Goal: Check status: Check status

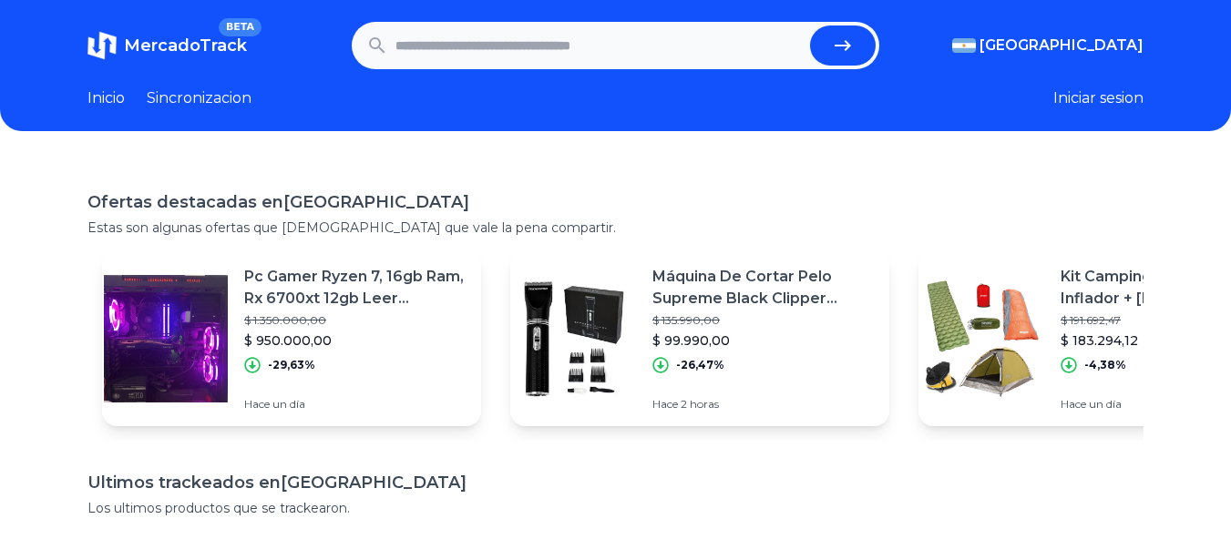
click at [522, 51] on input "text" at bounding box center [599, 46] width 408 height 40
paste input "**********"
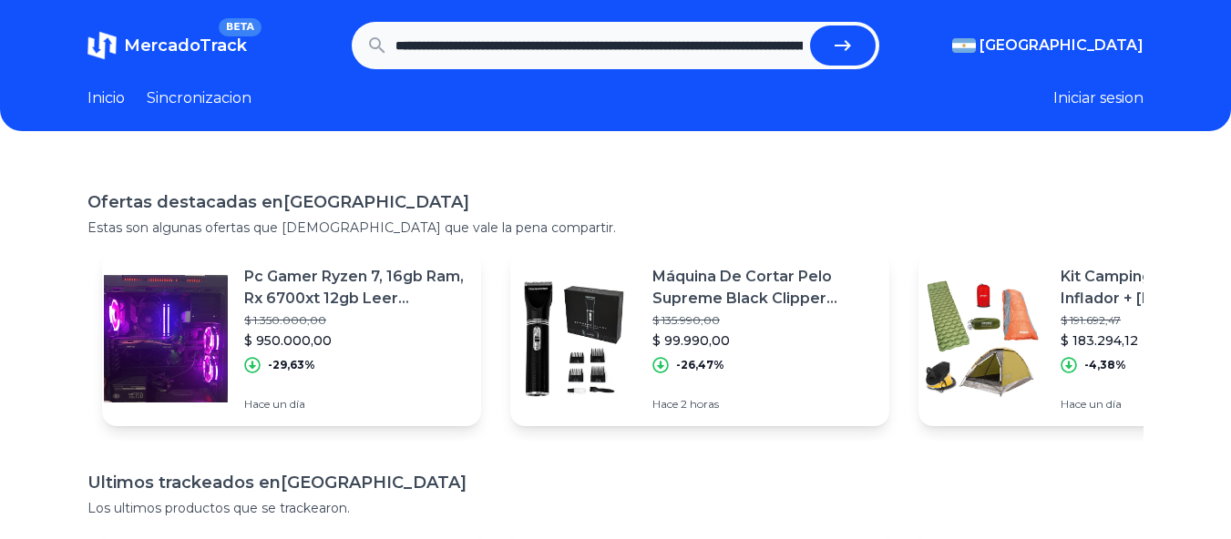
scroll to position [0, 785]
click at [817, 26] on button "submit" at bounding box center [850, 46] width 66 height 40
type input "**********"
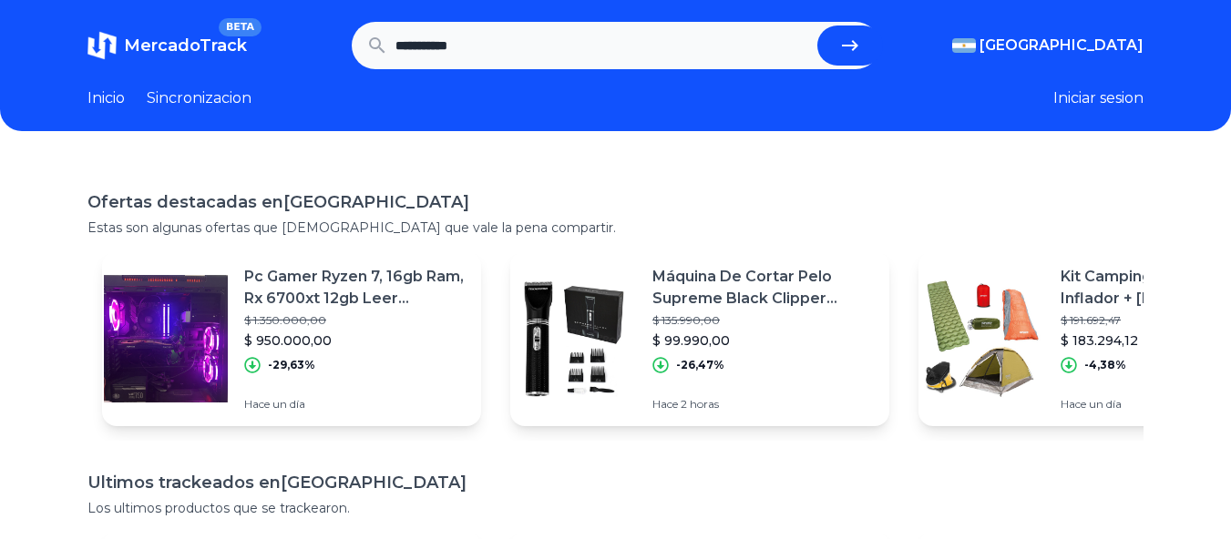
scroll to position [0, 0]
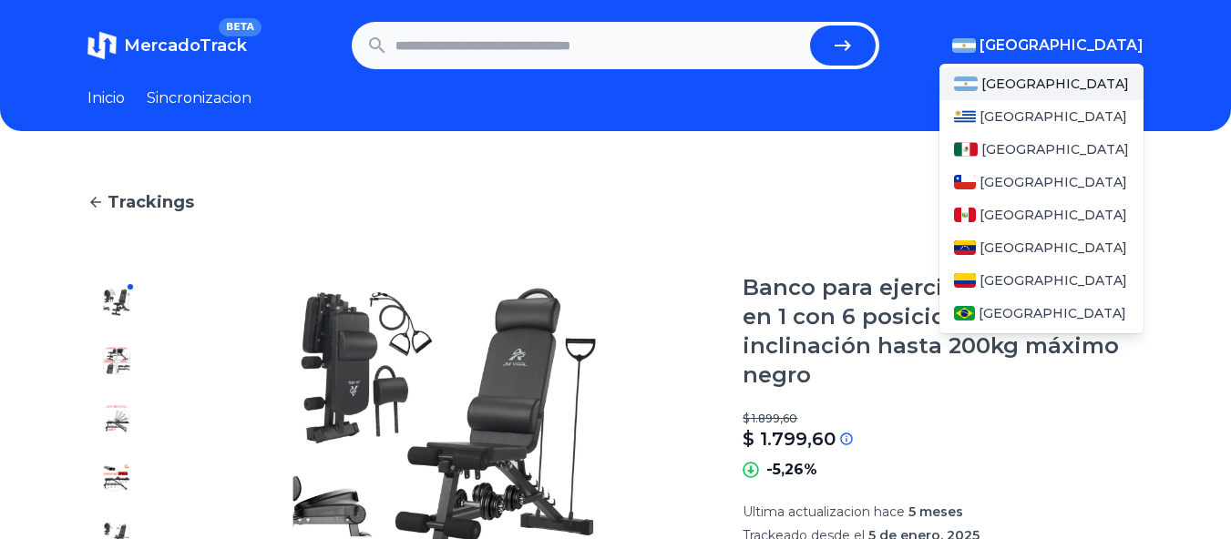
click at [976, 43] on img "button" at bounding box center [964, 45] width 24 height 15
click at [1069, 142] on div "[GEOGRAPHIC_DATA]" at bounding box center [1041, 149] width 204 height 33
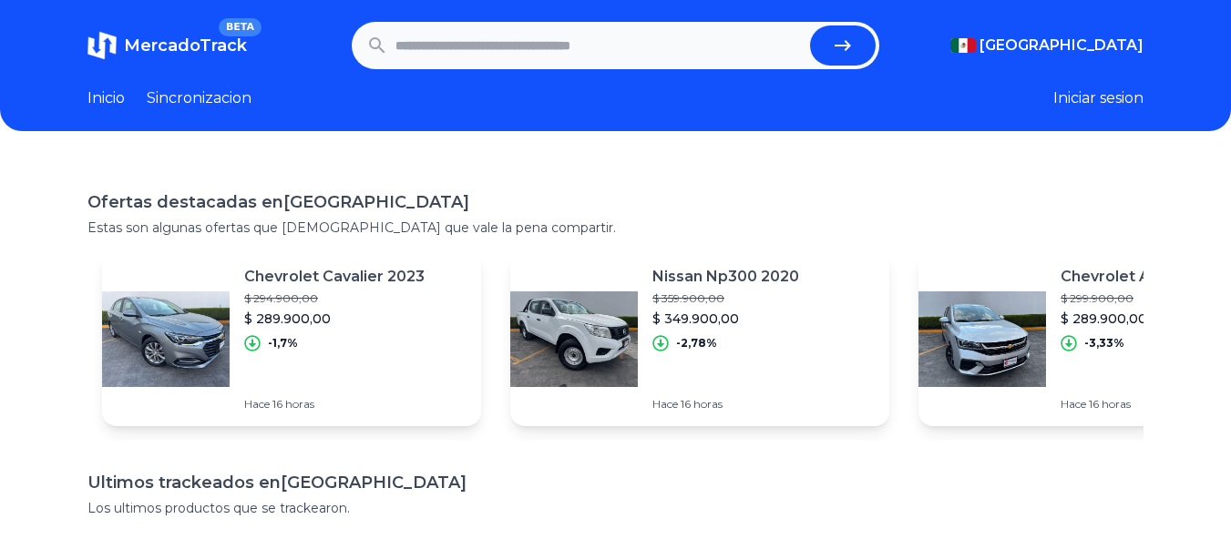
click at [712, 51] on input "text" at bounding box center [599, 46] width 408 height 40
paste input "**********"
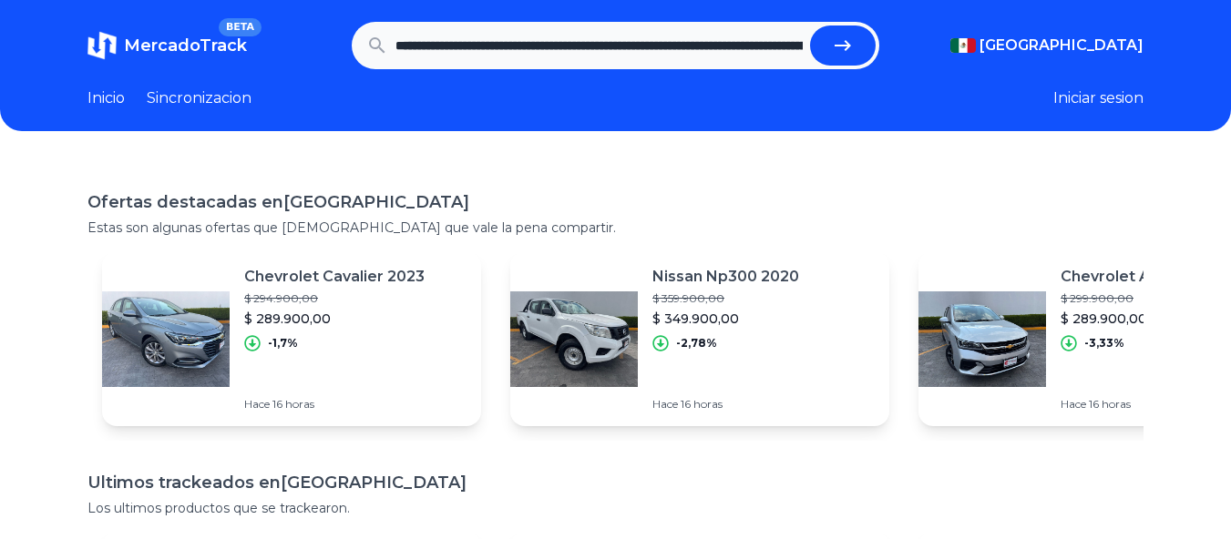
scroll to position [0, 785]
click at [817, 26] on button "submit" at bounding box center [850, 46] width 66 height 40
type input "**********"
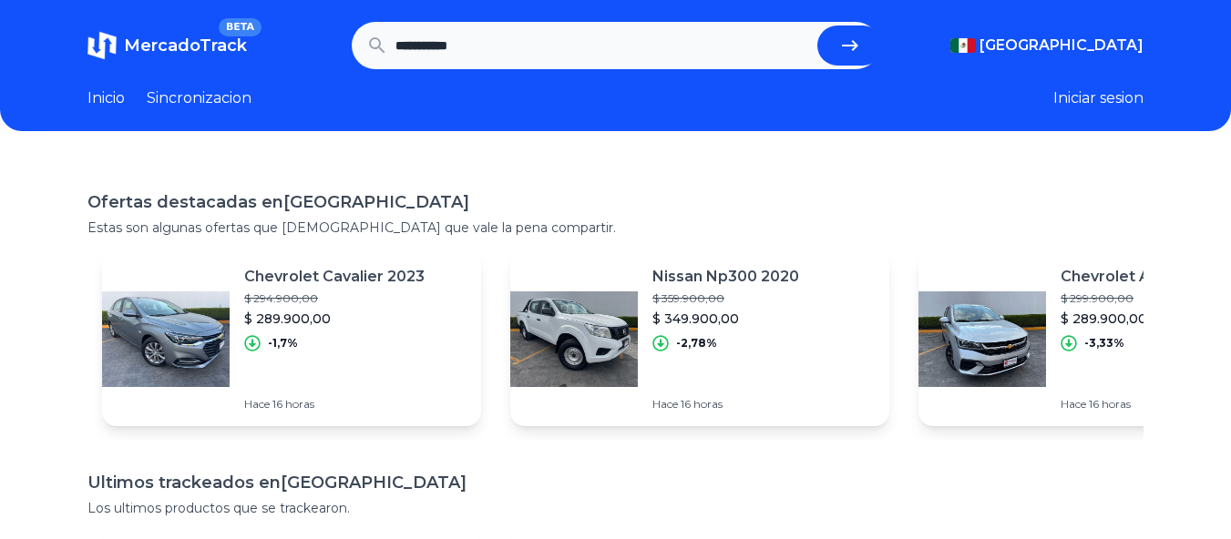
scroll to position [0, 0]
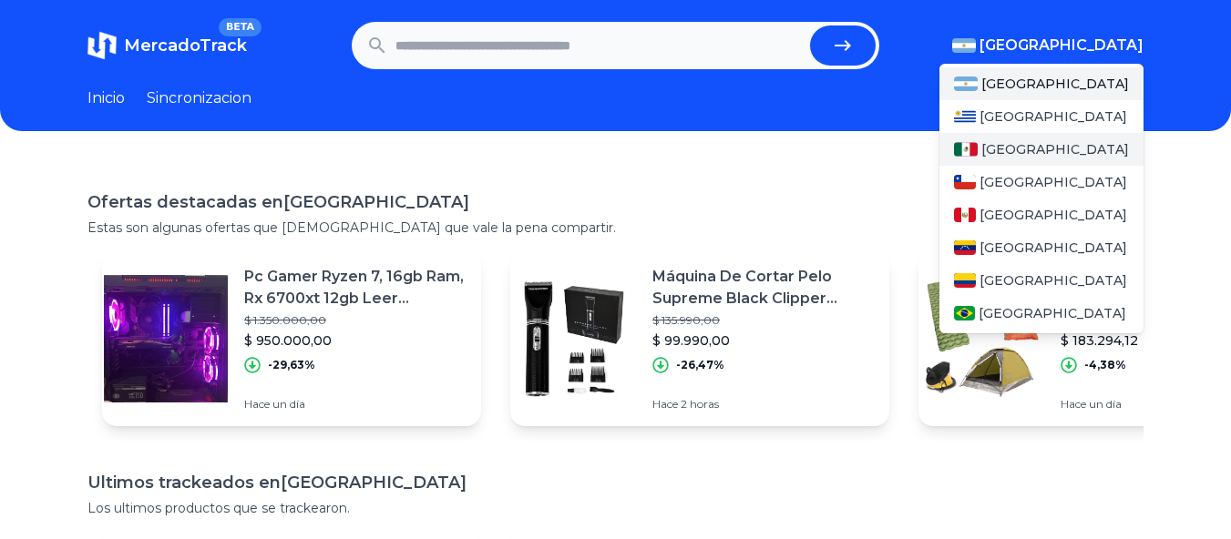
click at [1048, 145] on div "[GEOGRAPHIC_DATA]" at bounding box center [1041, 149] width 204 height 33
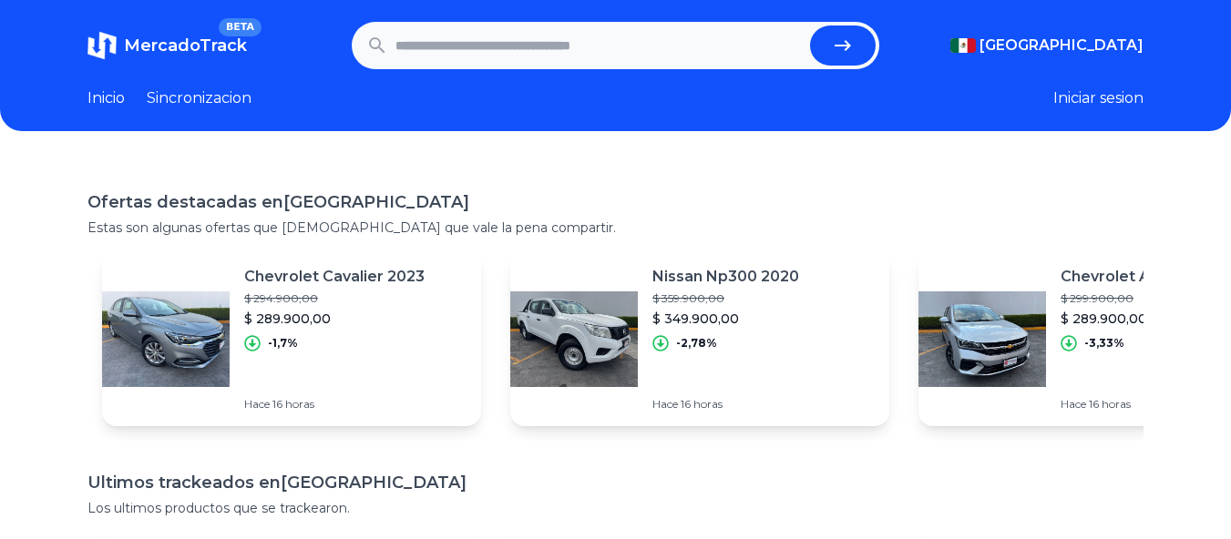
click at [867, 137] on div "MercadoTrack BETA [GEOGRAPHIC_DATA] [GEOGRAPHIC_DATA] [GEOGRAPHIC_DATA] [GEOGRA…" at bounding box center [615, 459] width 1231 height 918
click at [437, 40] on input "text" at bounding box center [599, 46] width 408 height 40
paste input "**********"
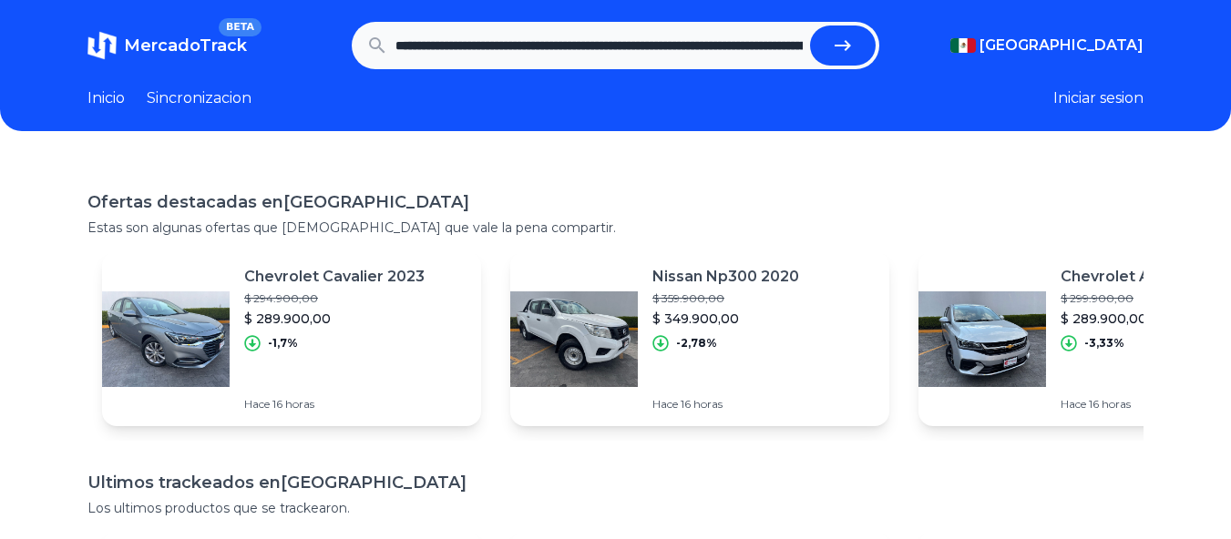
scroll to position [0, 785]
click at [817, 26] on button "submit" at bounding box center [850, 46] width 66 height 40
type input "**********"
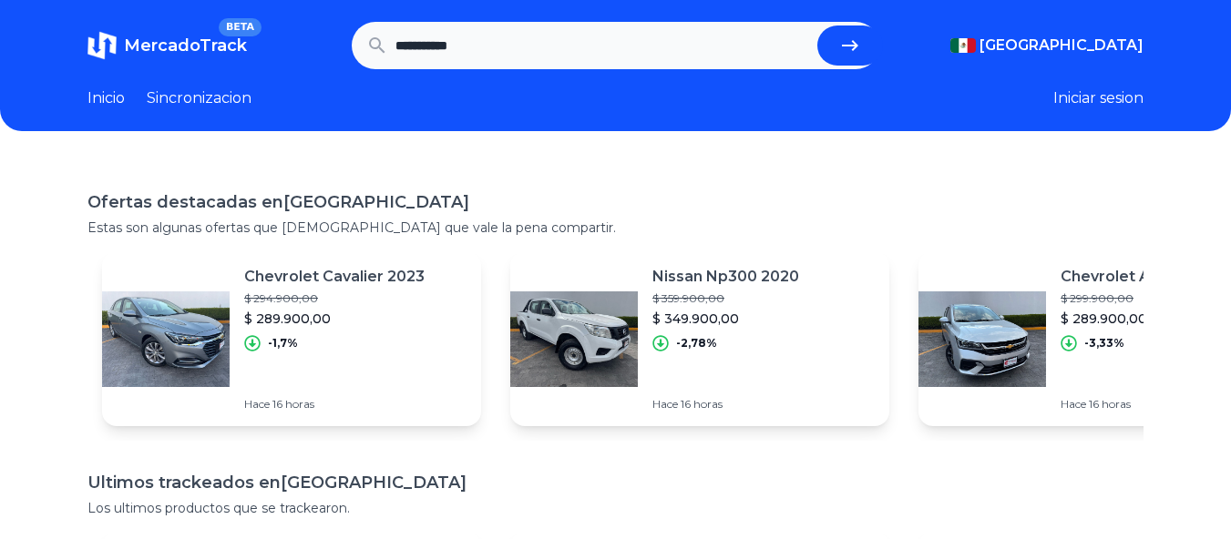
scroll to position [0, 0]
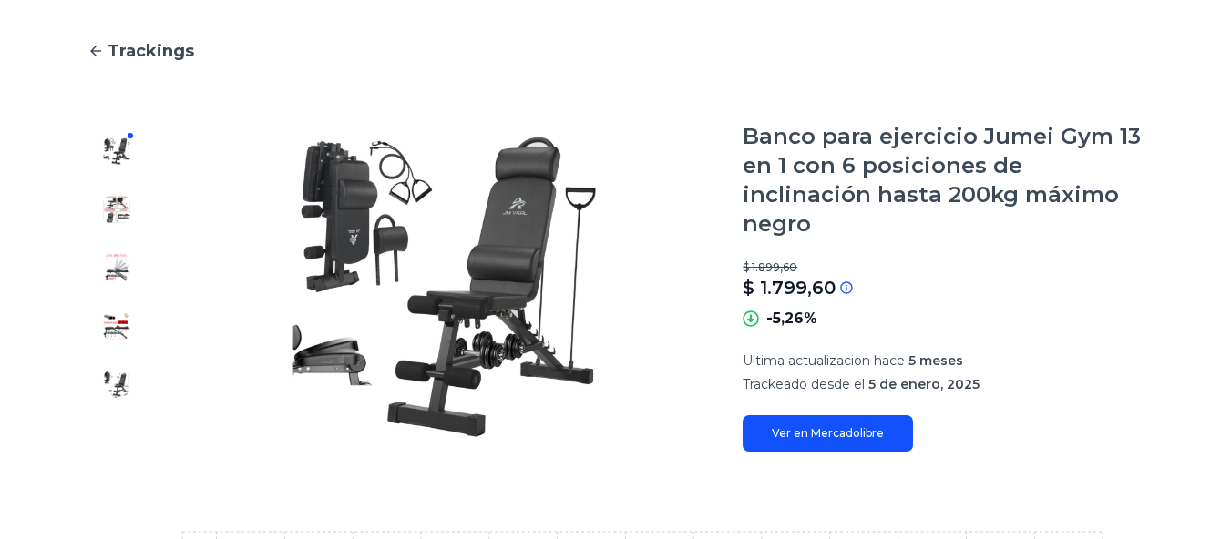
scroll to position [182, 0]
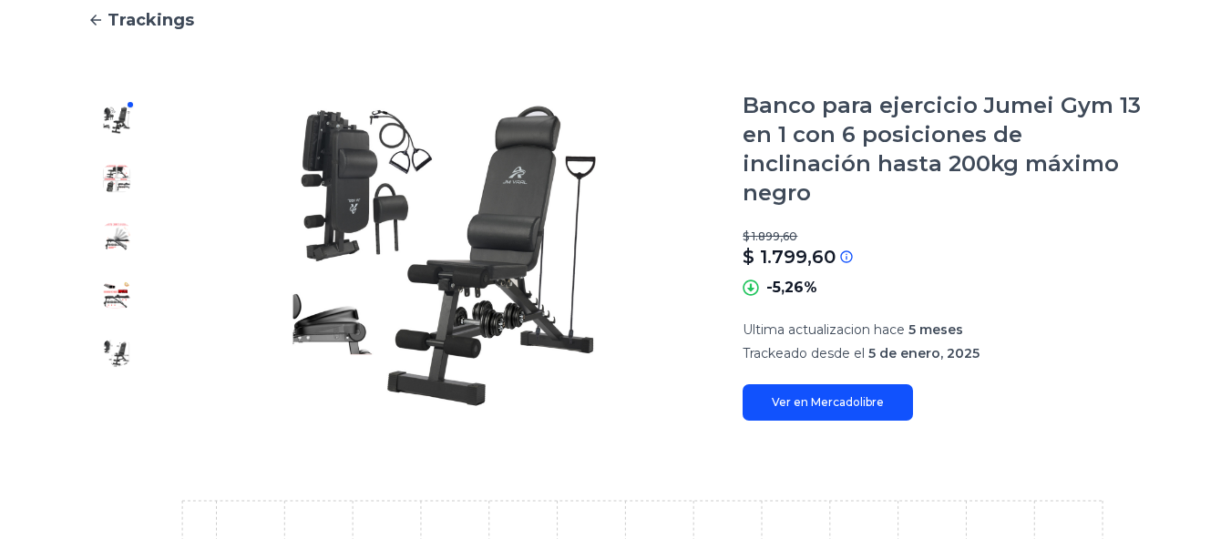
click at [129, 178] on img at bounding box center [116, 178] width 29 height 29
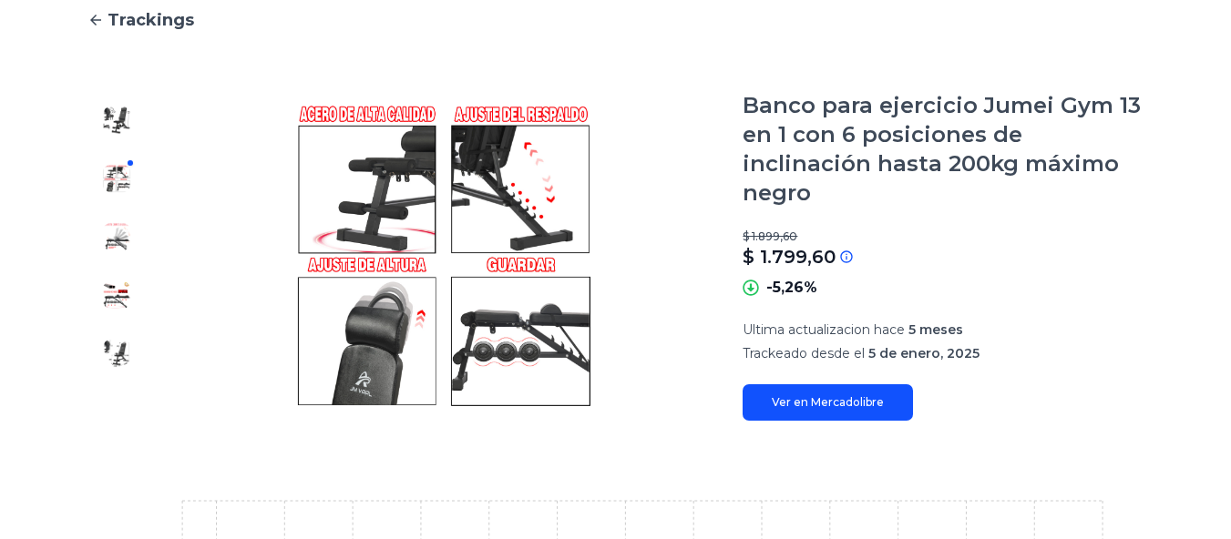
click at [122, 211] on div at bounding box center [116, 256] width 58 height 330
click at [128, 234] on img at bounding box center [116, 236] width 29 height 29
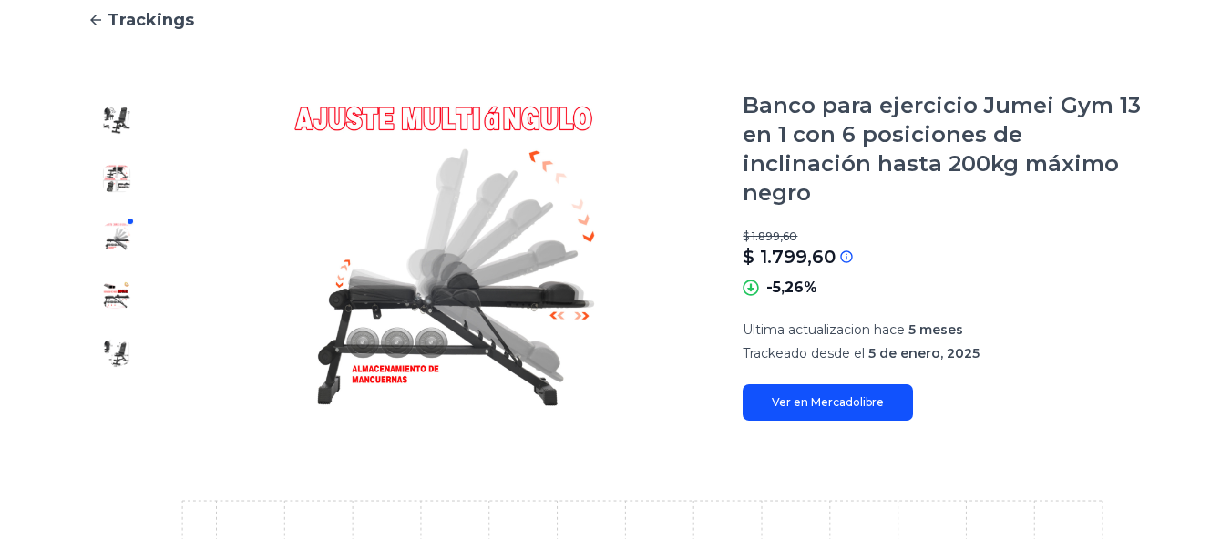
click at [105, 291] on img at bounding box center [116, 295] width 29 height 29
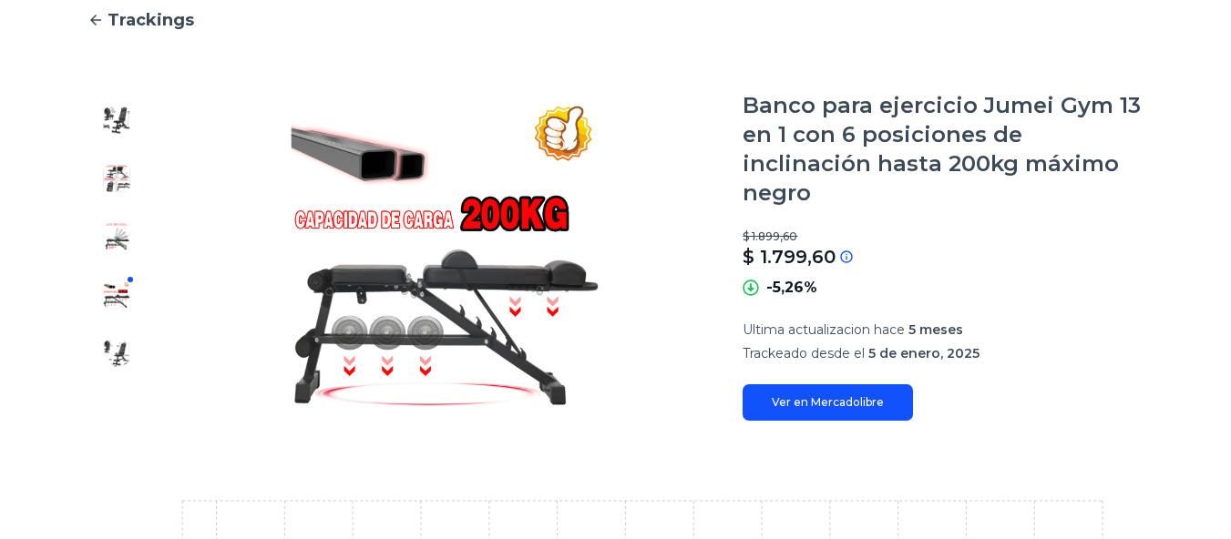
click at [128, 342] on button at bounding box center [116, 353] width 29 height 29
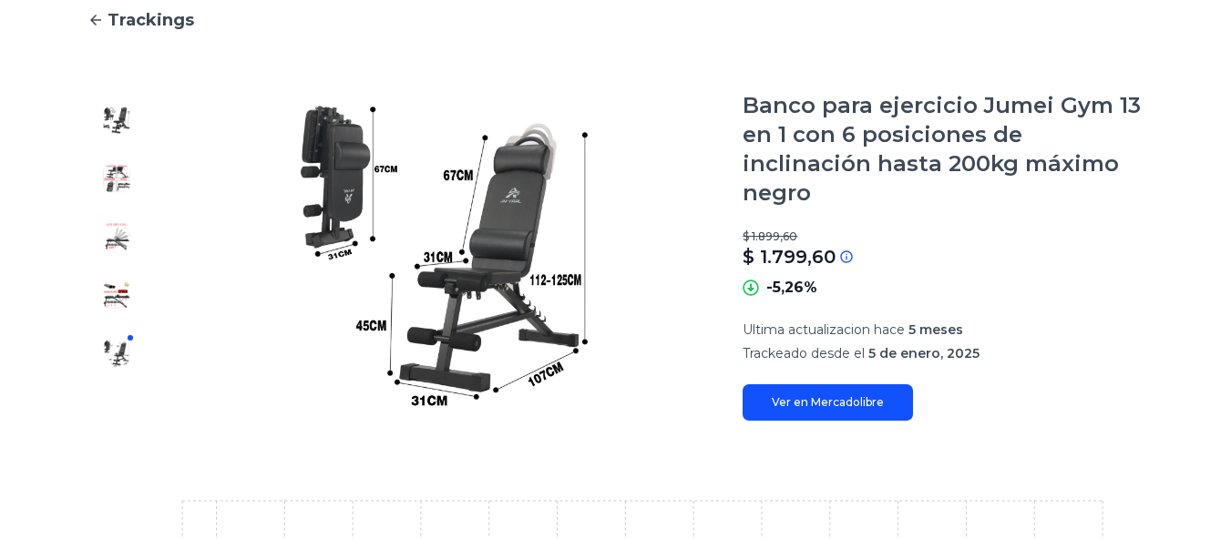
click at [496, 145] on img at bounding box center [444, 256] width 524 height 330
click at [501, 169] on img at bounding box center [444, 256] width 524 height 330
click at [504, 174] on img at bounding box center [444, 256] width 524 height 330
click at [858, 384] on link "Ver en Mercadolibre" at bounding box center [827, 402] width 170 height 36
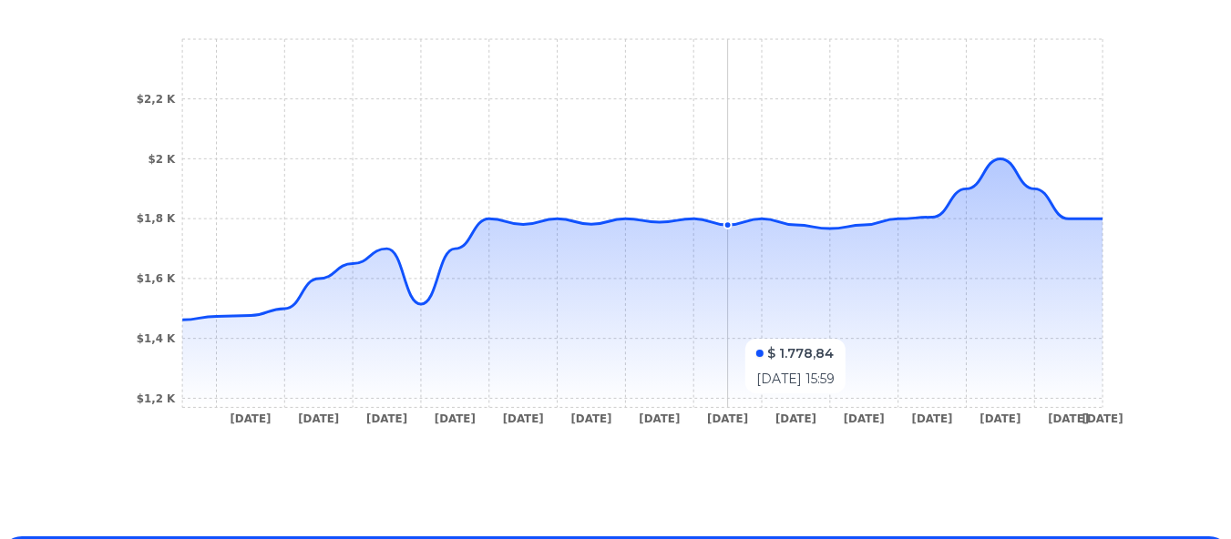
scroll to position [751, 0]
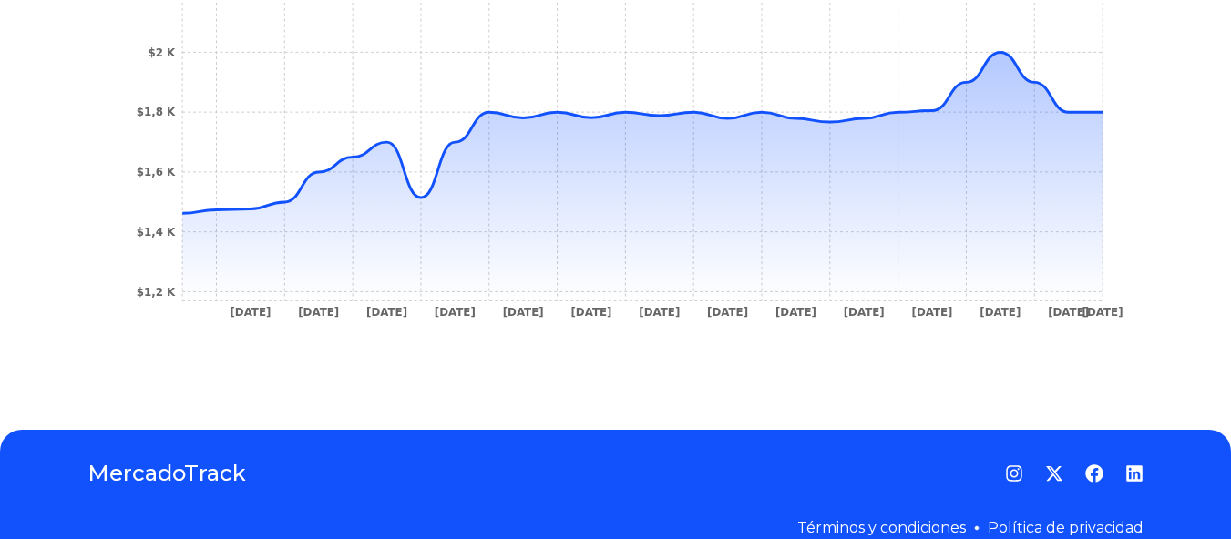
drag, startPoint x: 1128, startPoint y: 291, endPoint x: 936, endPoint y: 305, distance: 192.7
click at [936, 305] on icon "6 Jan 25 9 Jan 25 21 Jan 25 23 Jan 25 1 Feb 25 4 Feb 25 10 Feb 25 14 Feb 25 16 …" at bounding box center [615, 130] width 983 height 410
click at [1013, 313] on section "6 Jan 25 9 Jan 25 21 Jan 25 23 Jan 25 1 Feb 25 4 Feb 25 10 Feb 25 14 Feb 25 16 …" at bounding box center [615, 130] width 1056 height 483
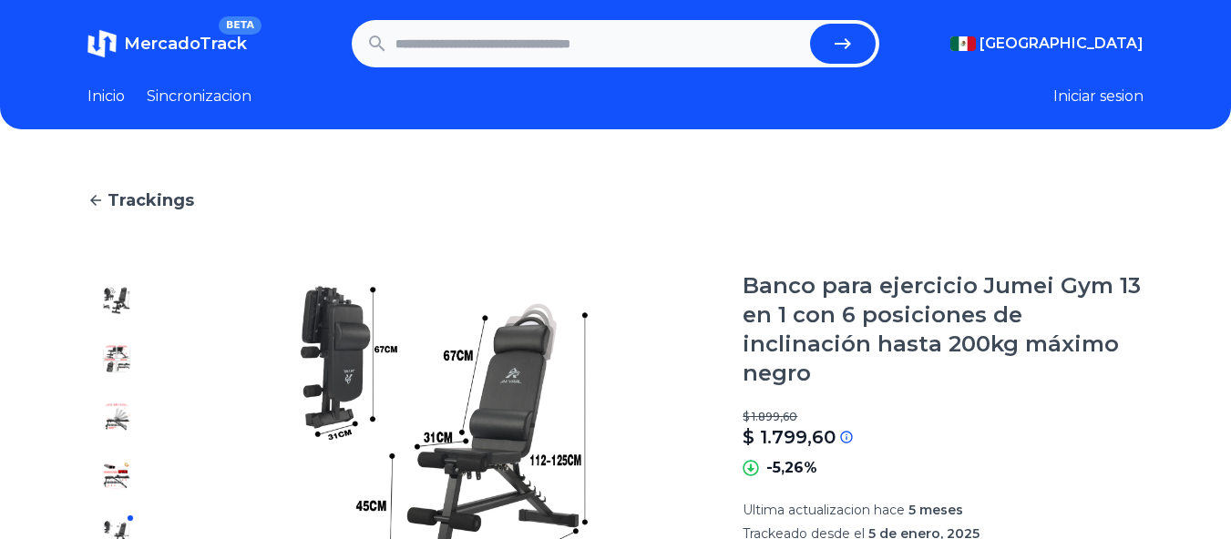
scroll to position [0, 0]
